Goal: Information Seeking & Learning: Learn about a topic

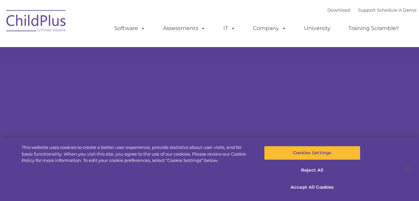
select select "MEDIUM"
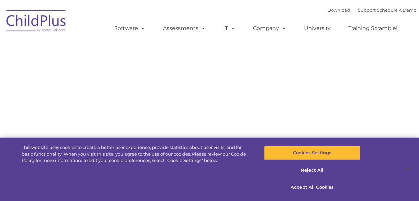
click at [36, 23] on img at bounding box center [36, 21] width 67 height 33
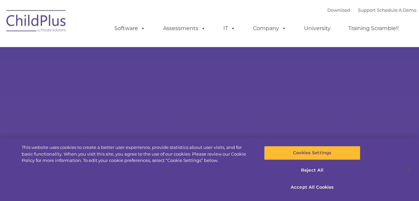
select select "MEDIUM"
click at [312, 172] on button "Reject All" at bounding box center [312, 170] width 96 height 14
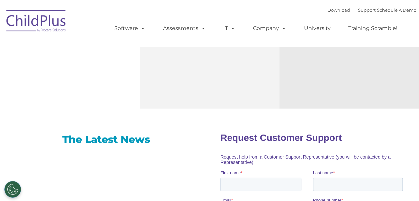
scroll to position [215, 0]
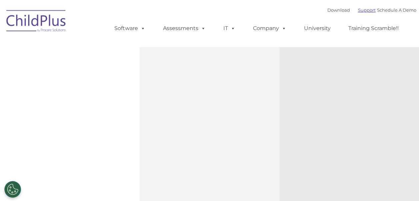
click at [358, 10] on link "Support" at bounding box center [367, 9] width 18 height 5
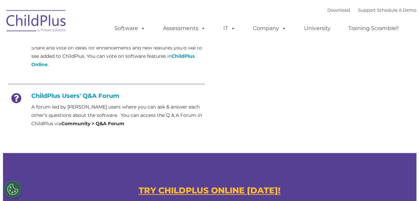
scroll to position [313, 0]
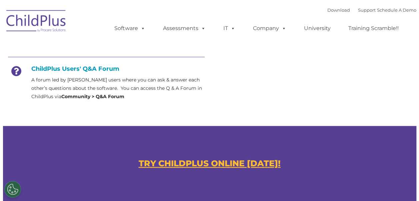
click at [197, 162] on u "TRY CHILDPLUS ONLINE TODAY!" at bounding box center [210, 163] width 142 height 10
